Goal: Information Seeking & Learning: Learn about a topic

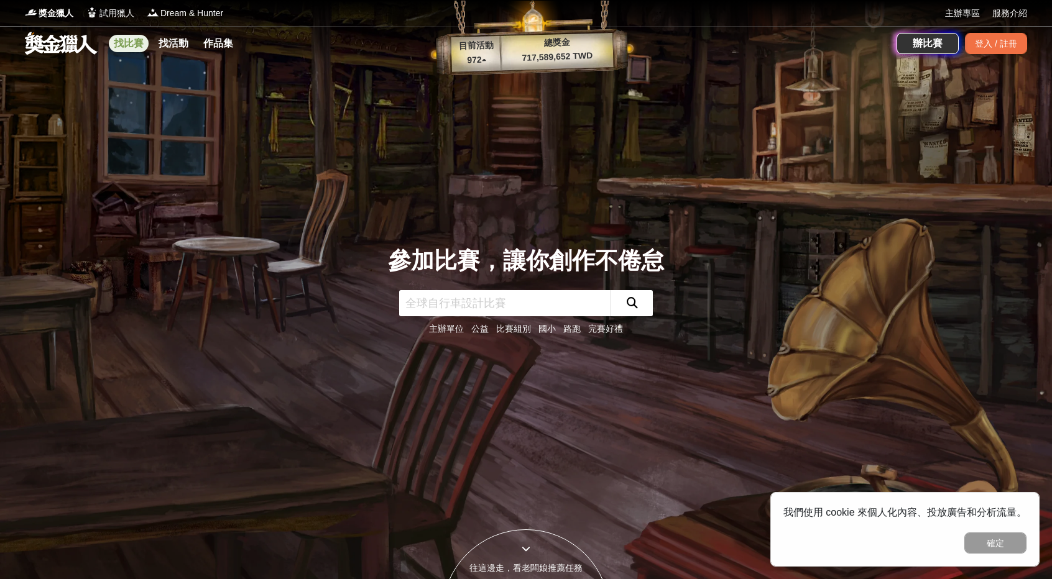
click at [137, 46] on link "找比賽" at bounding box center [129, 43] width 40 height 17
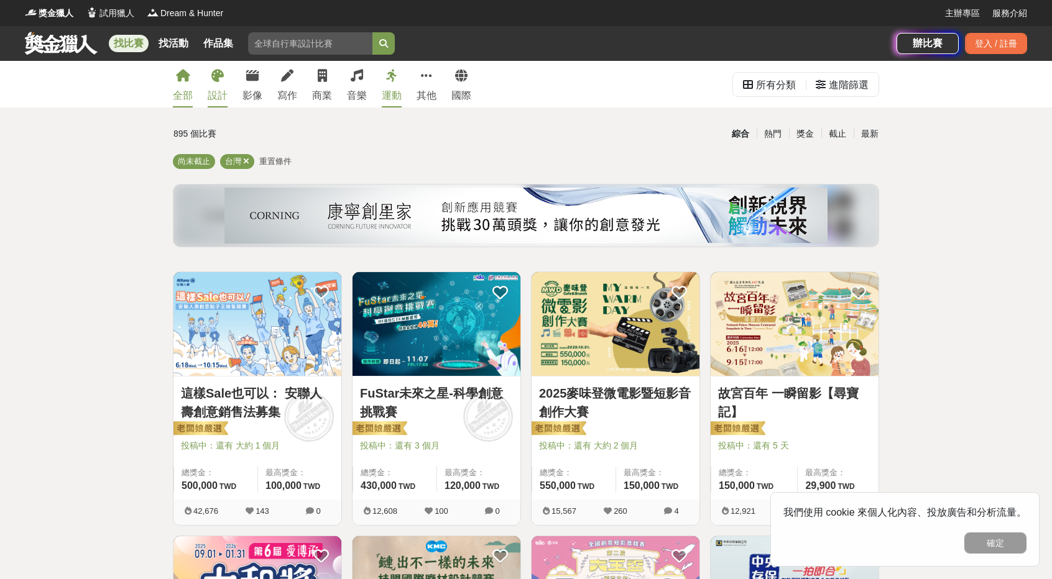
click at [220, 82] on icon at bounding box center [217, 76] width 12 height 12
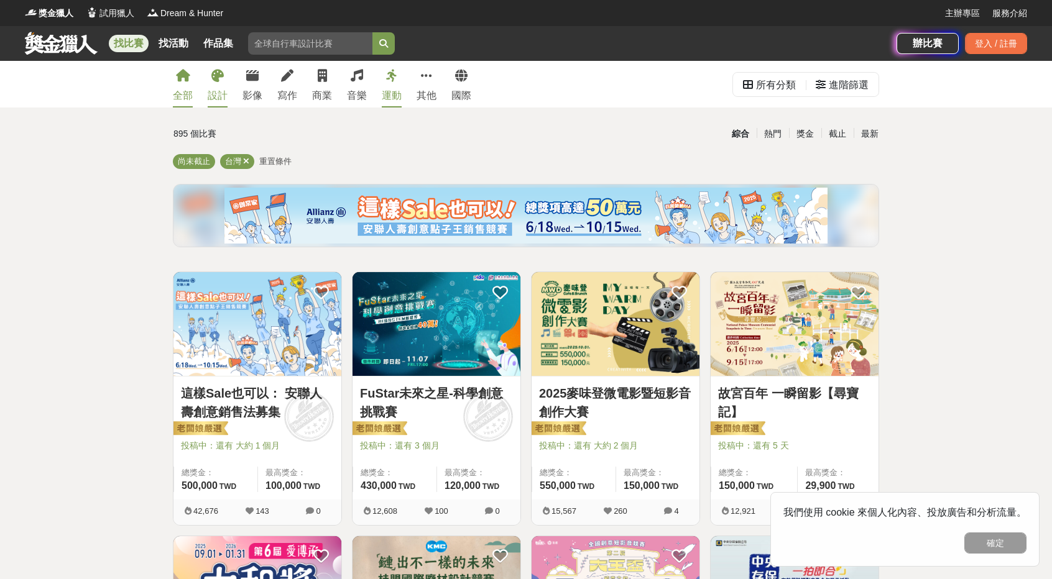
click at [219, 95] on div "設計" at bounding box center [218, 95] width 20 height 15
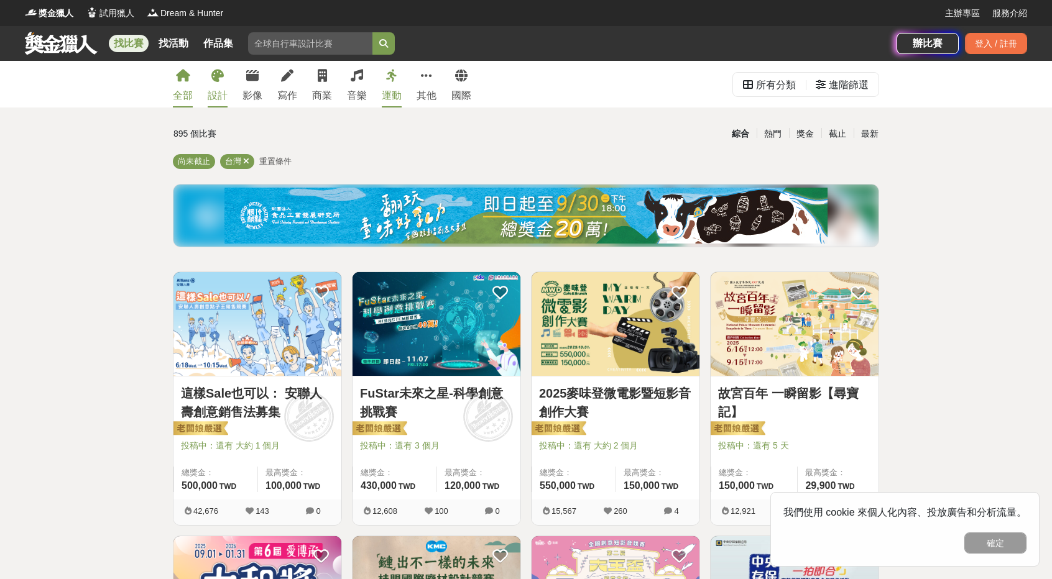
click at [222, 76] on icon at bounding box center [217, 76] width 12 height 12
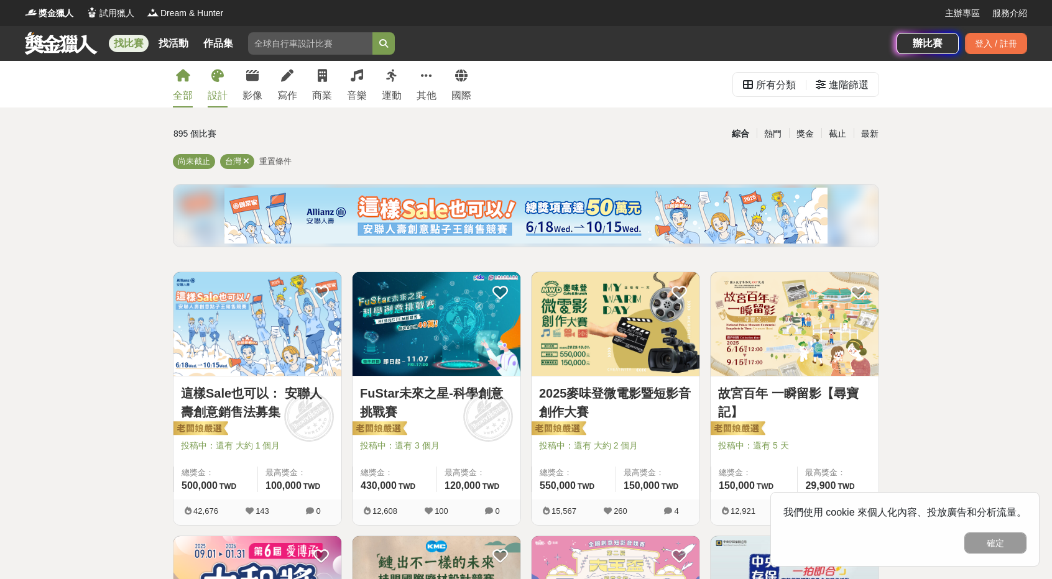
click at [220, 73] on icon at bounding box center [217, 76] width 12 height 12
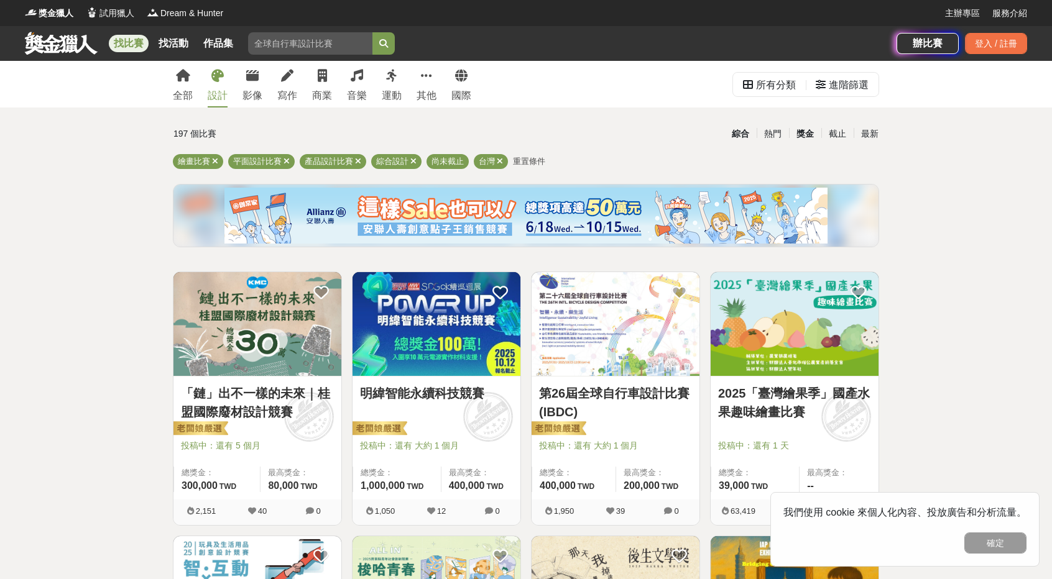
click at [807, 135] on div "獎金" at bounding box center [805, 134] width 32 height 22
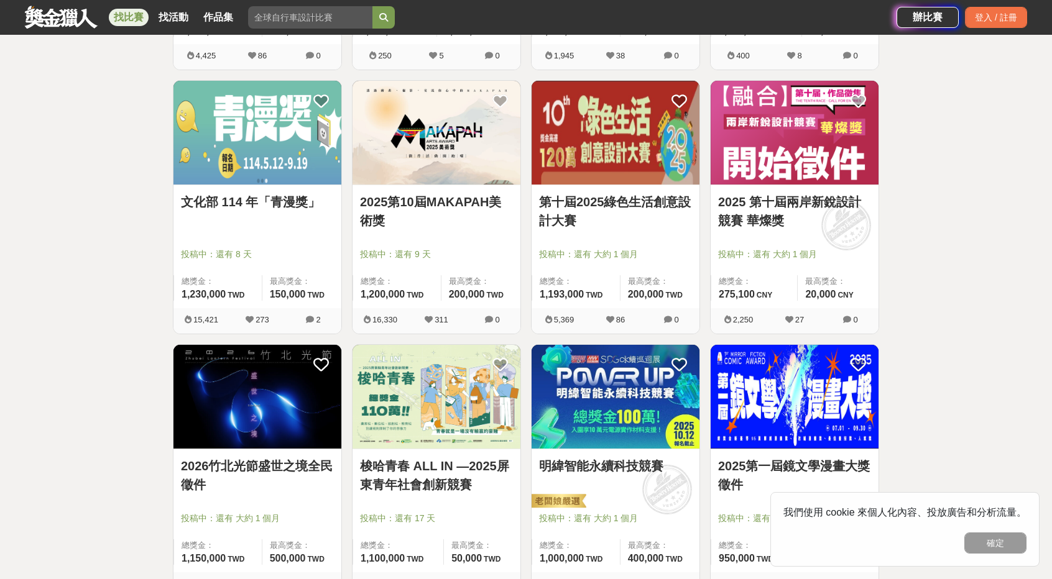
scroll to position [684, 0]
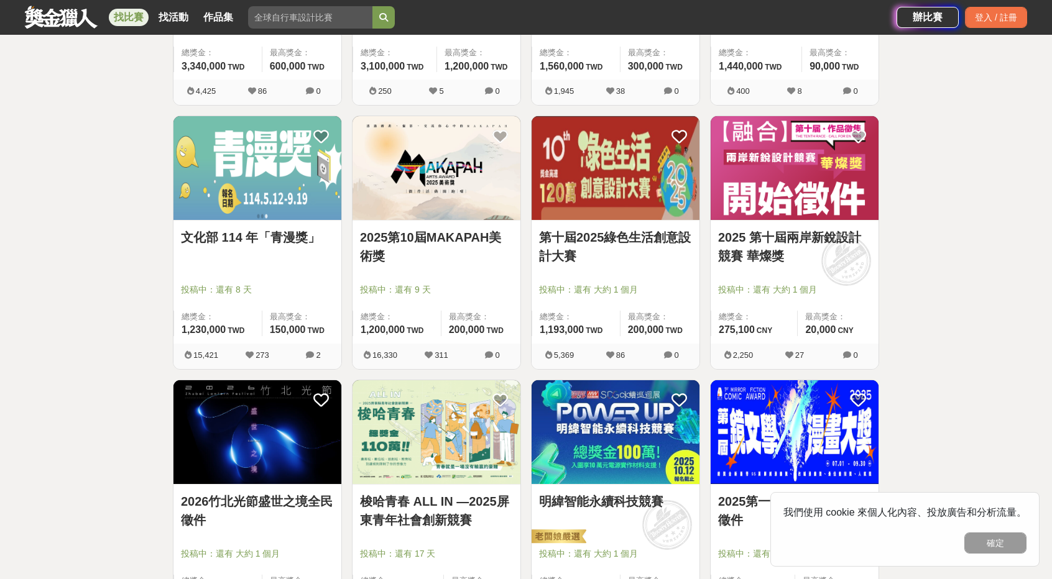
click at [305, 234] on link "文化部 114 年「青漫獎」" at bounding box center [257, 237] width 153 height 19
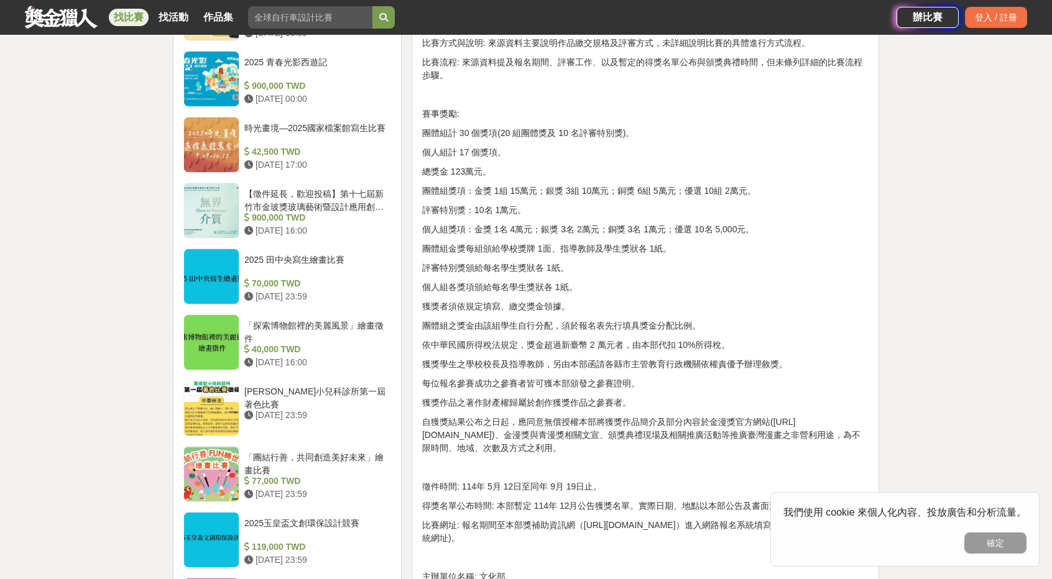
scroll to position [1492, 0]
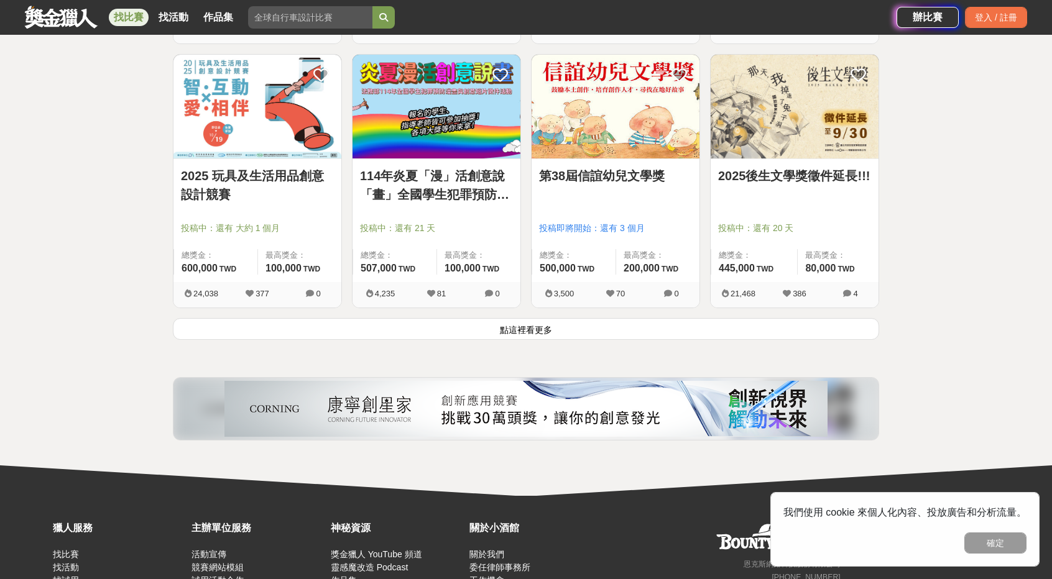
scroll to position [1554, 0]
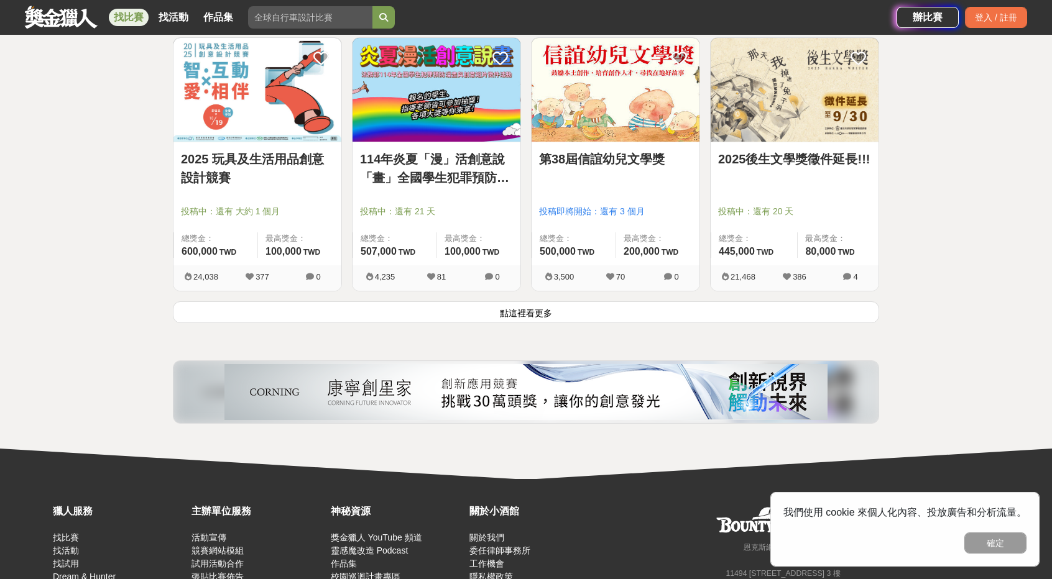
click at [511, 308] on button "點這裡看更多" at bounding box center [526, 312] width 706 height 22
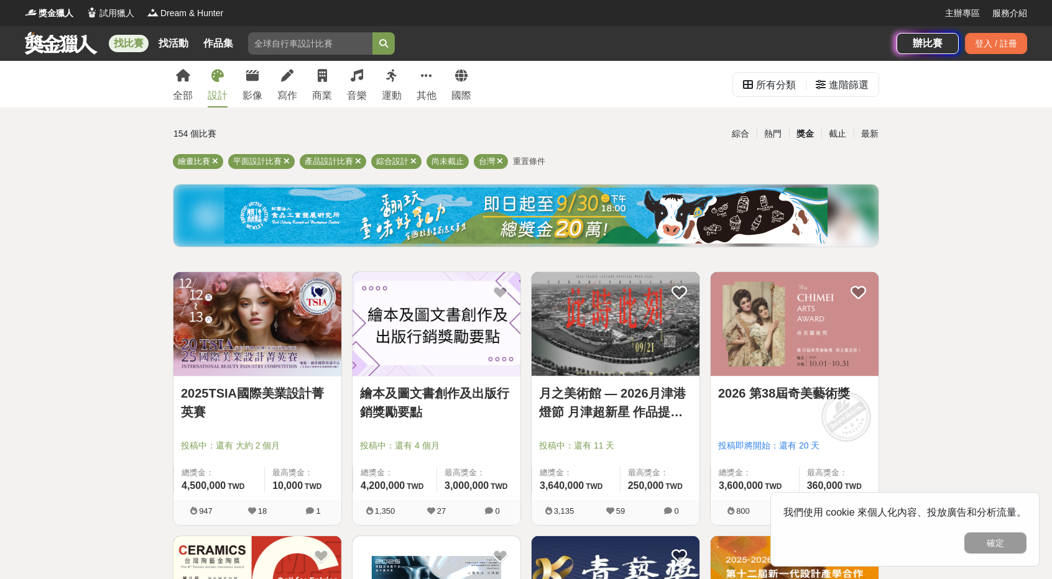
click at [806, 130] on div "獎金" at bounding box center [805, 134] width 32 height 22
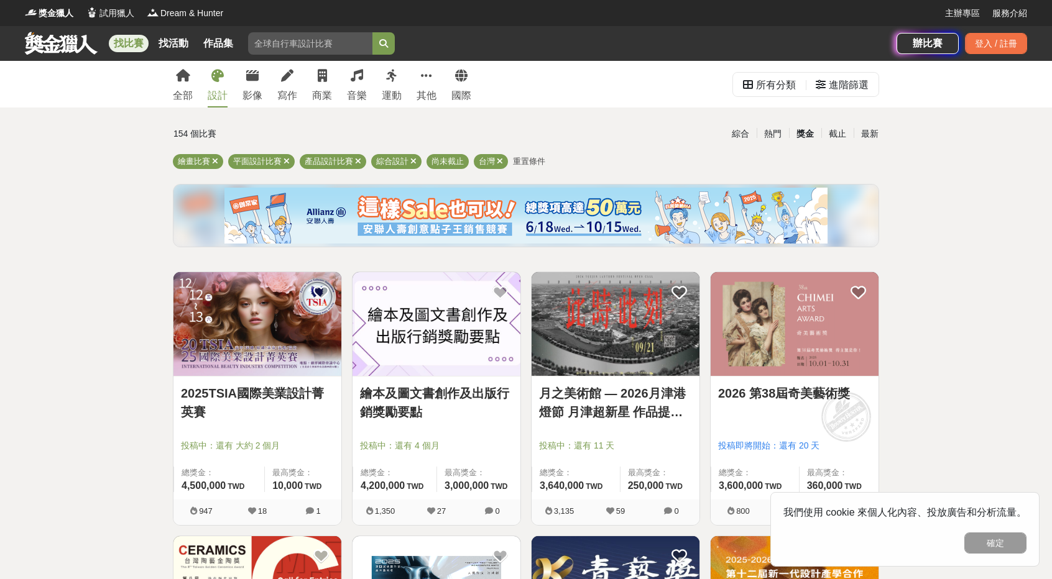
click at [268, 340] on img at bounding box center [257, 324] width 168 height 104
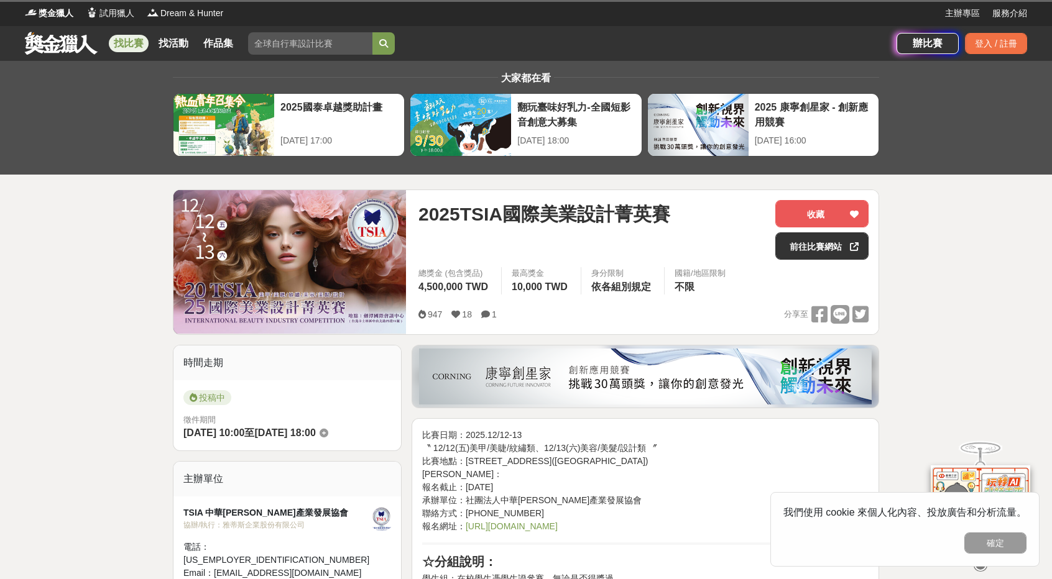
scroll to position [311, 0]
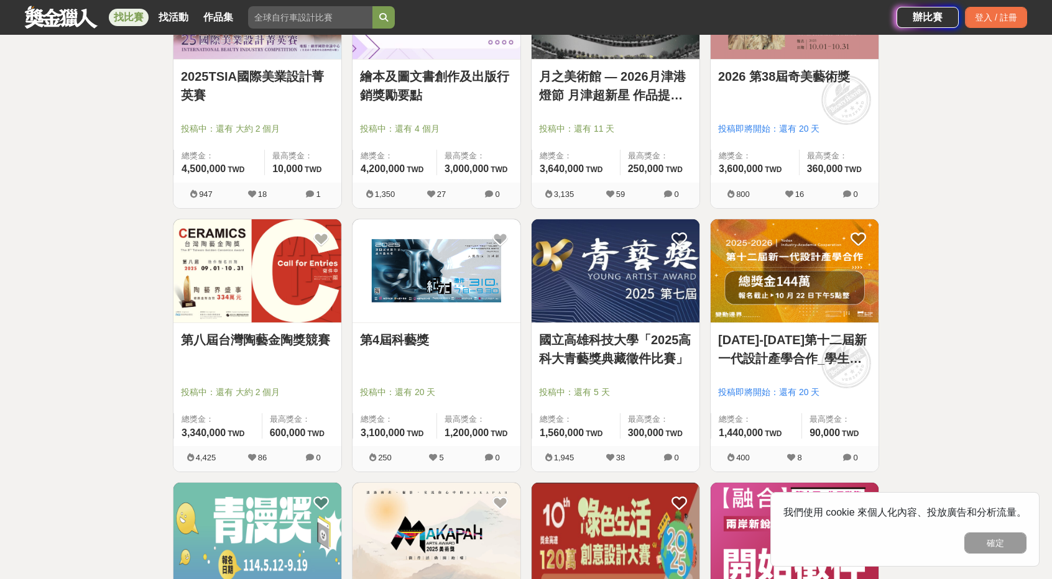
scroll to position [559, 0]
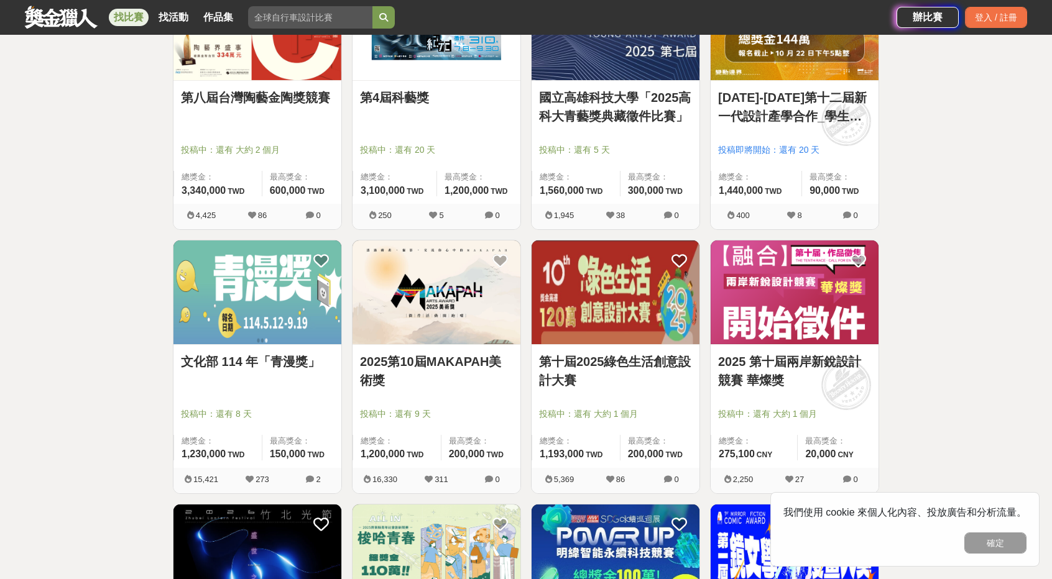
click at [460, 315] on img at bounding box center [436, 293] width 168 height 104
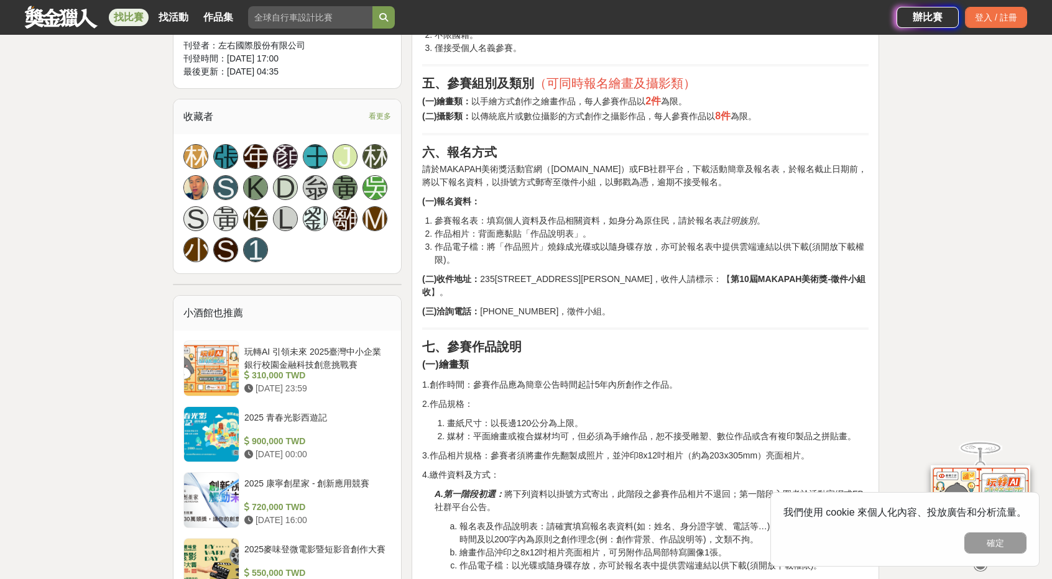
scroll to position [932, 0]
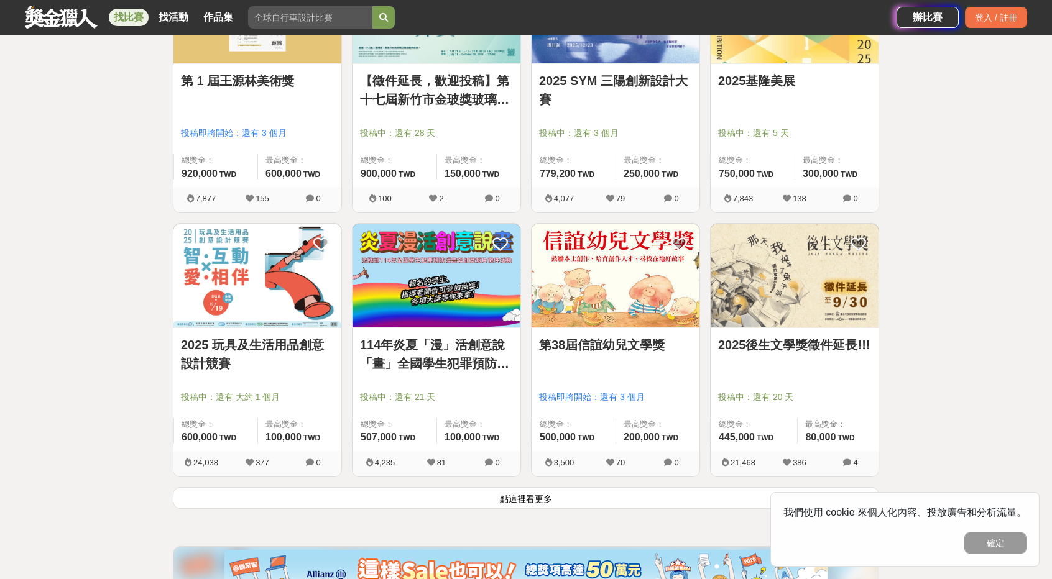
scroll to position [1368, 0]
click at [502, 495] on button "點這裡看更多" at bounding box center [526, 498] width 706 height 22
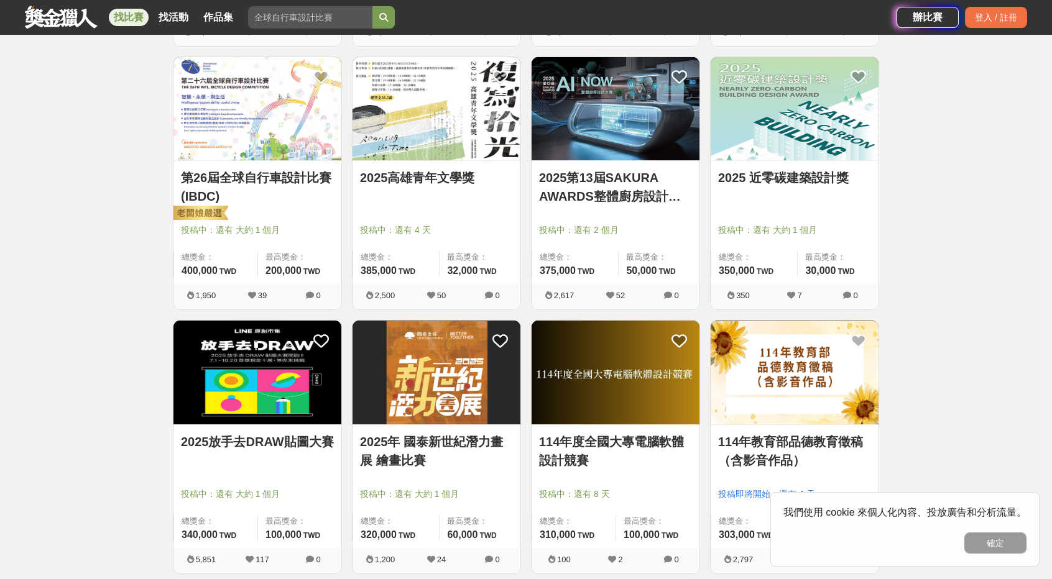
scroll to position [1803, 0]
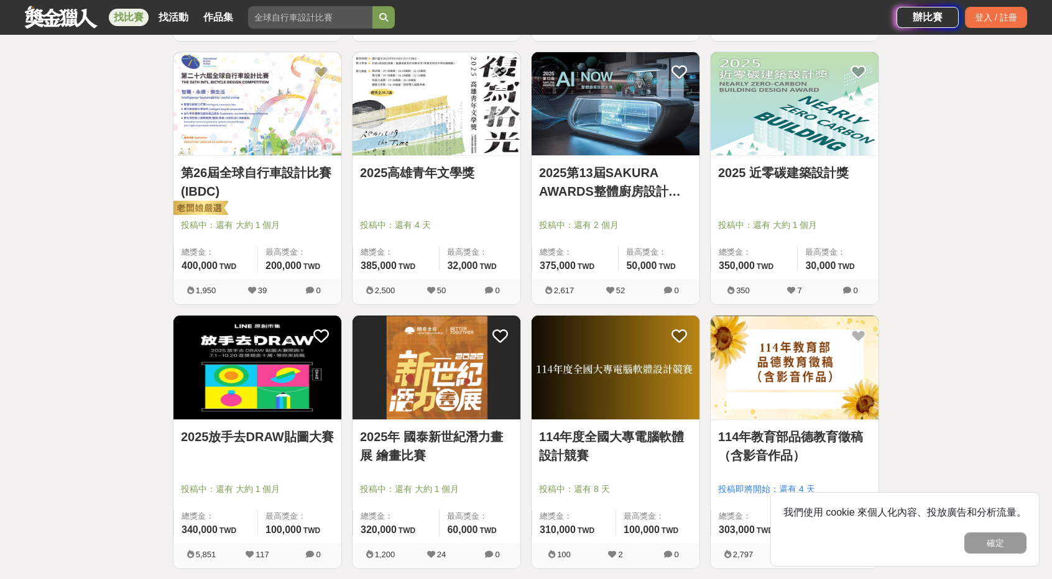
click at [275, 396] on img at bounding box center [257, 368] width 168 height 104
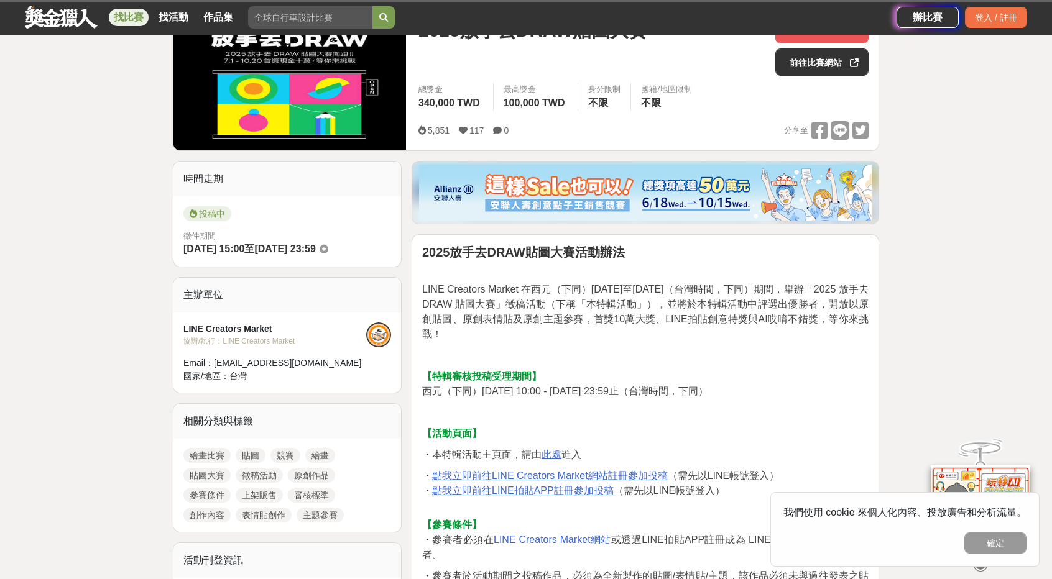
scroll to position [249, 0]
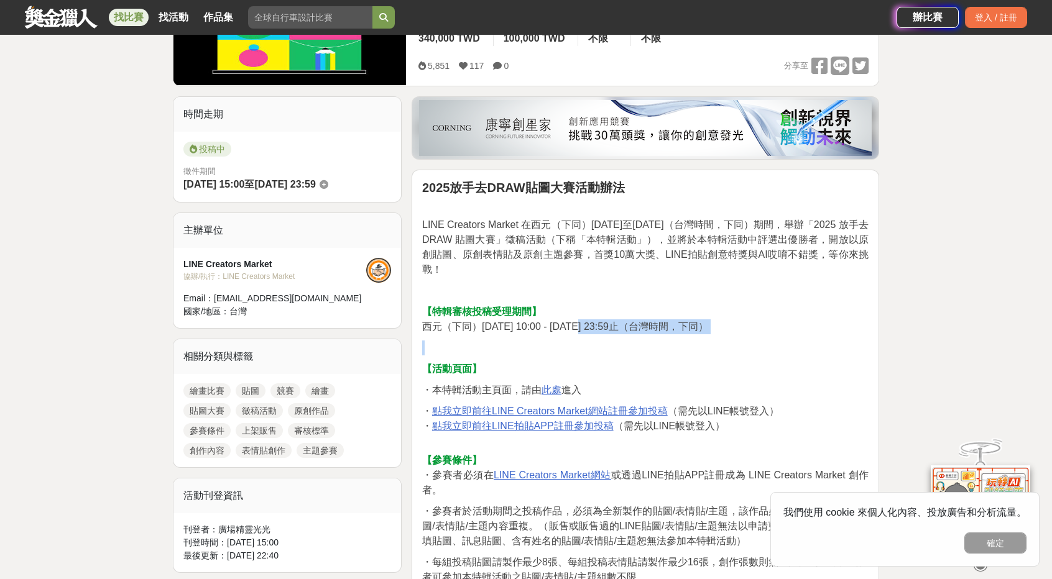
drag, startPoint x: 667, startPoint y: 334, endPoint x: 756, endPoint y: 340, distance: 88.5
click at [717, 362] on p "【活動頁面】" at bounding box center [645, 369] width 446 height 15
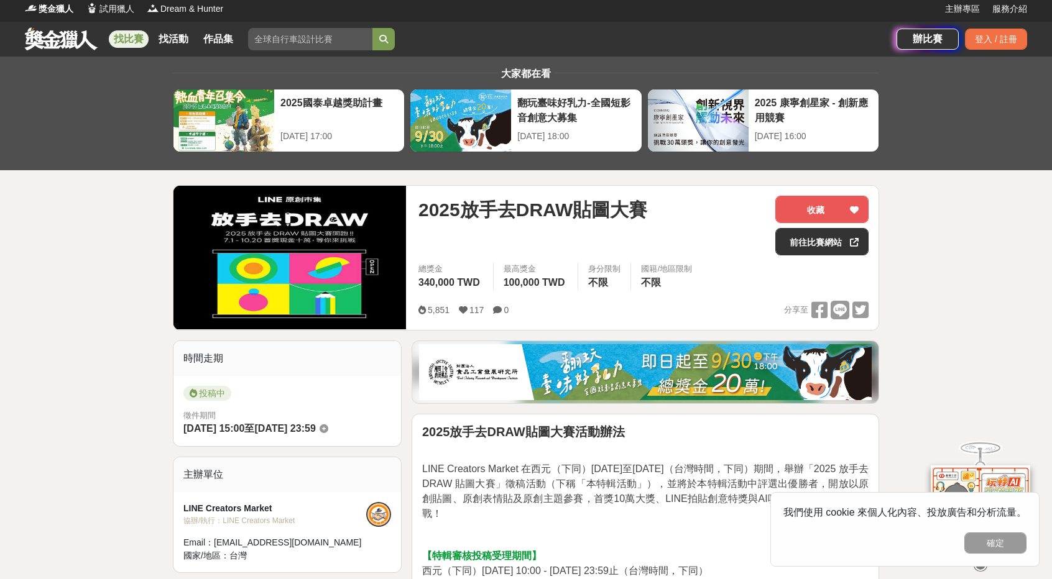
scroll to position [0, 0]
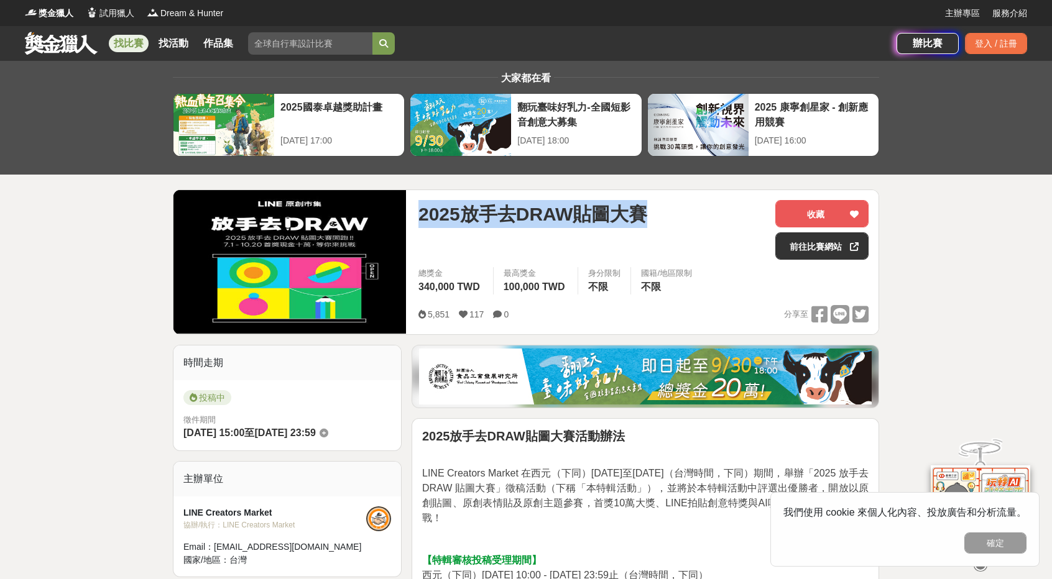
drag, startPoint x: 419, startPoint y: 209, endPoint x: 682, endPoint y: 213, distance: 262.9
click at [682, 213] on div "2025放手去DRAW貼圖大賽" at bounding box center [591, 214] width 347 height 28
copy span "2025放手去DRAW貼圖大賽"
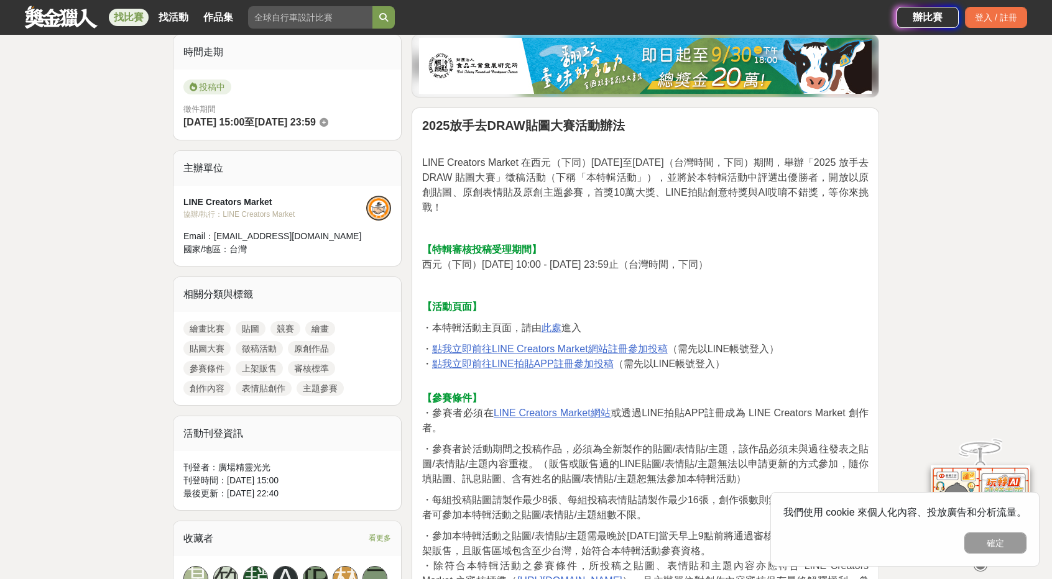
click at [534, 350] on u "點我立即前往LINE Creators Market網站註冊參加投稿" at bounding box center [550, 349] width 236 height 11
click at [978, 549] on button "確定" at bounding box center [995, 543] width 62 height 21
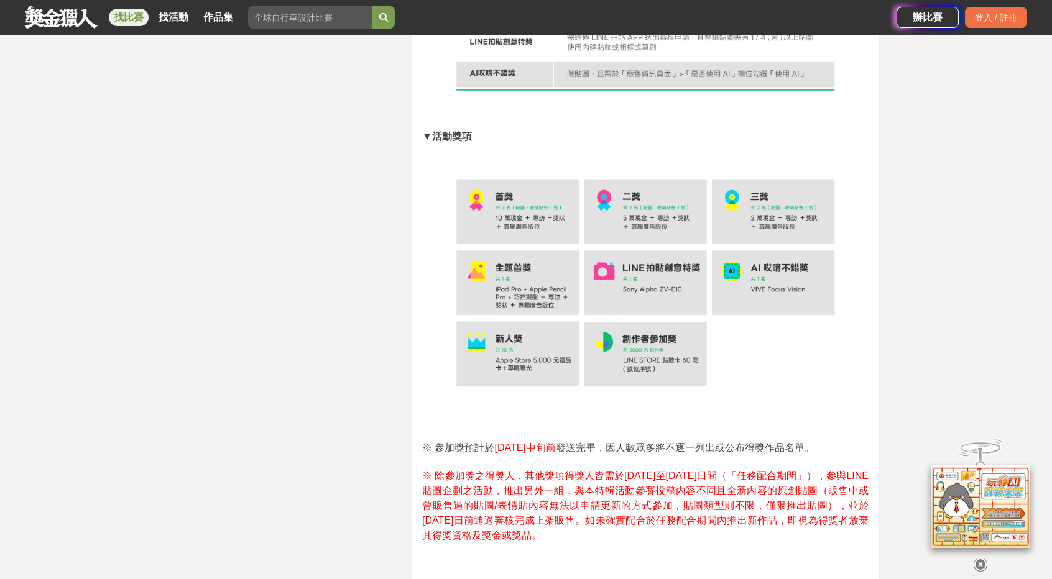
scroll to position [2548, 0]
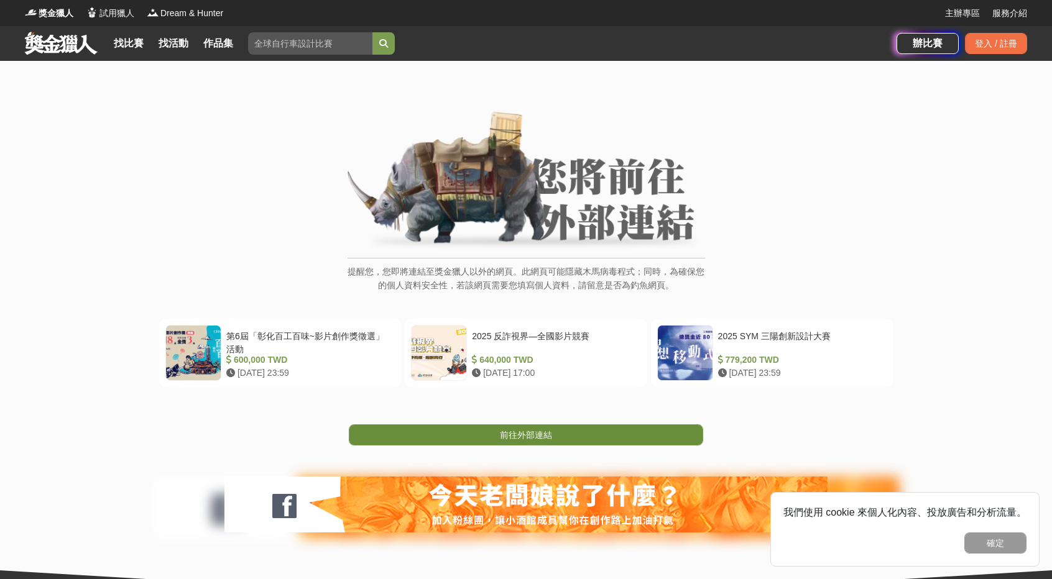
click at [503, 441] on link "前往外部連結" at bounding box center [526, 434] width 354 height 21
